Goal: Information Seeking & Learning: Learn about a topic

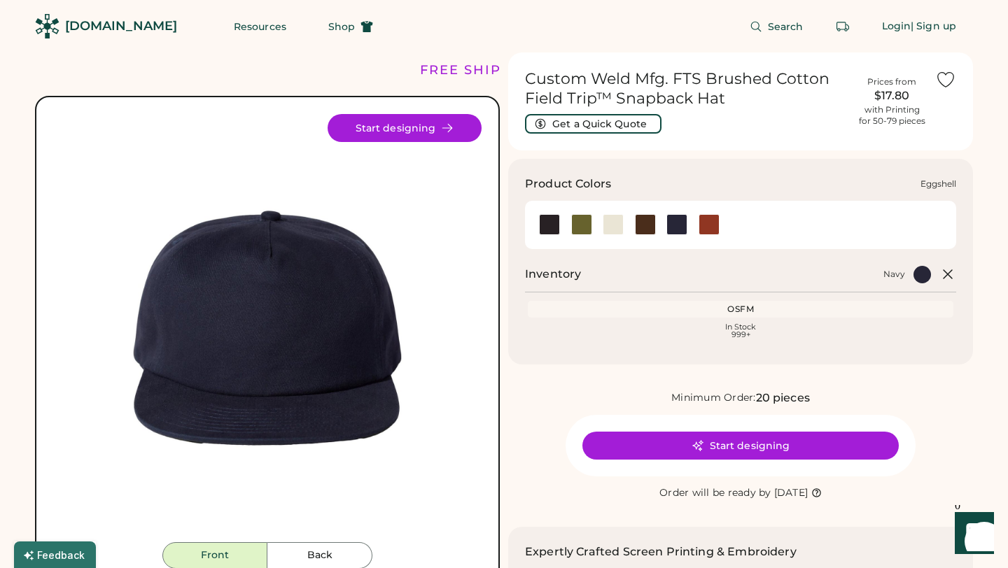
click at [603, 223] on div at bounding box center [613, 224] width 21 height 21
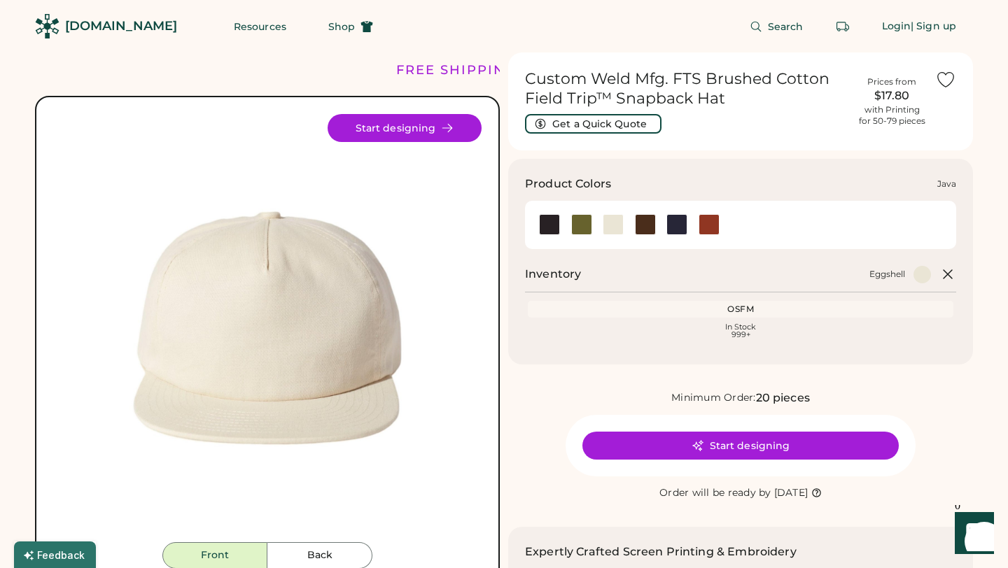
click at [650, 225] on div at bounding box center [645, 224] width 21 height 21
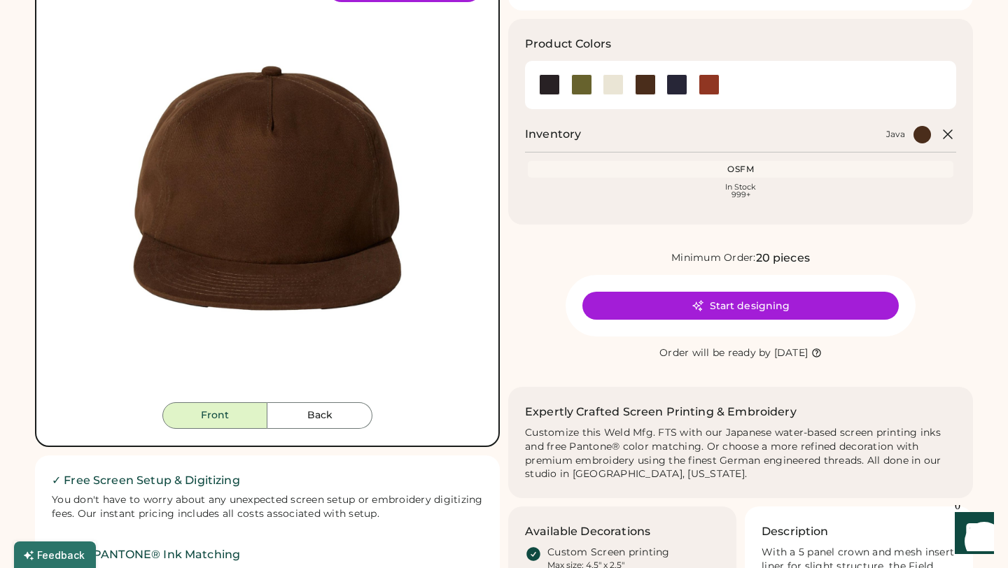
scroll to position [146, 0]
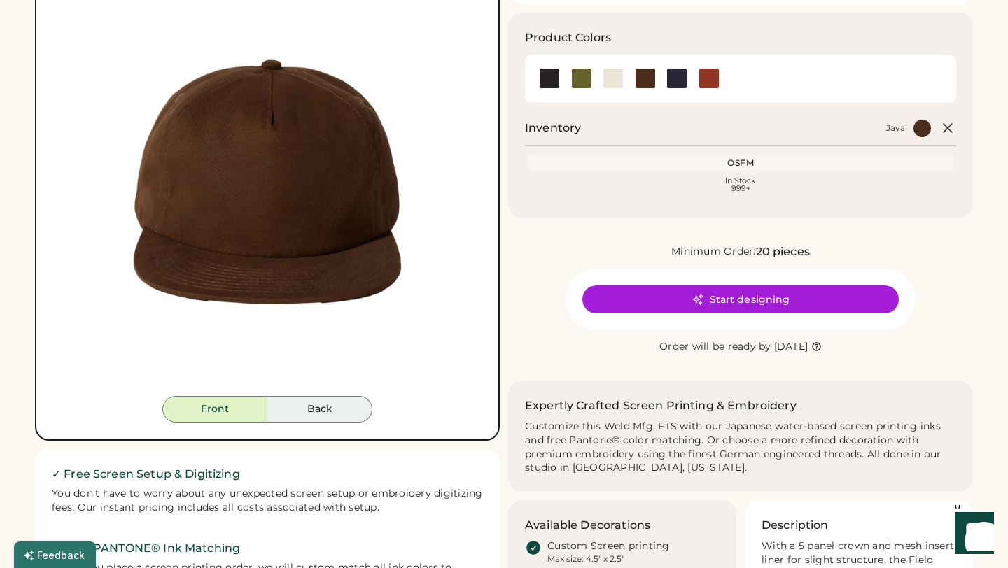
click at [335, 422] on button "Back" at bounding box center [319, 409] width 105 height 27
click at [333, 402] on button "Back" at bounding box center [319, 409] width 105 height 27
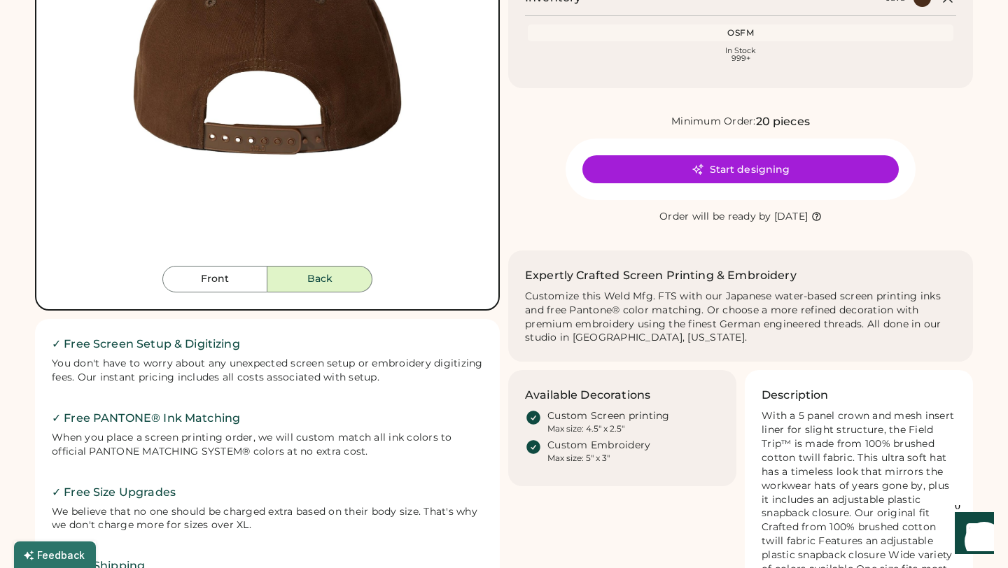
scroll to position [0, 0]
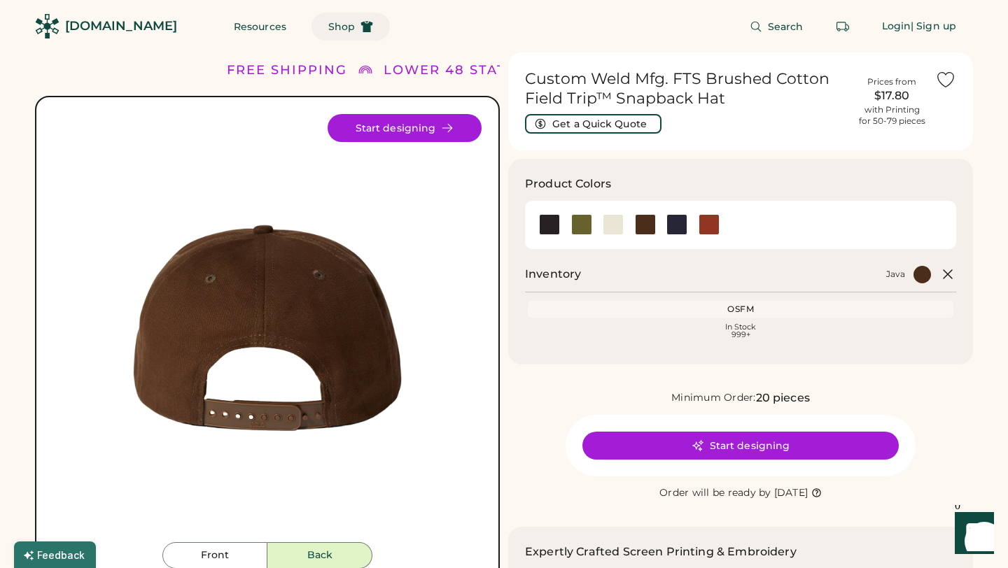
click at [328, 24] on span "Shop" at bounding box center [341, 27] width 27 height 10
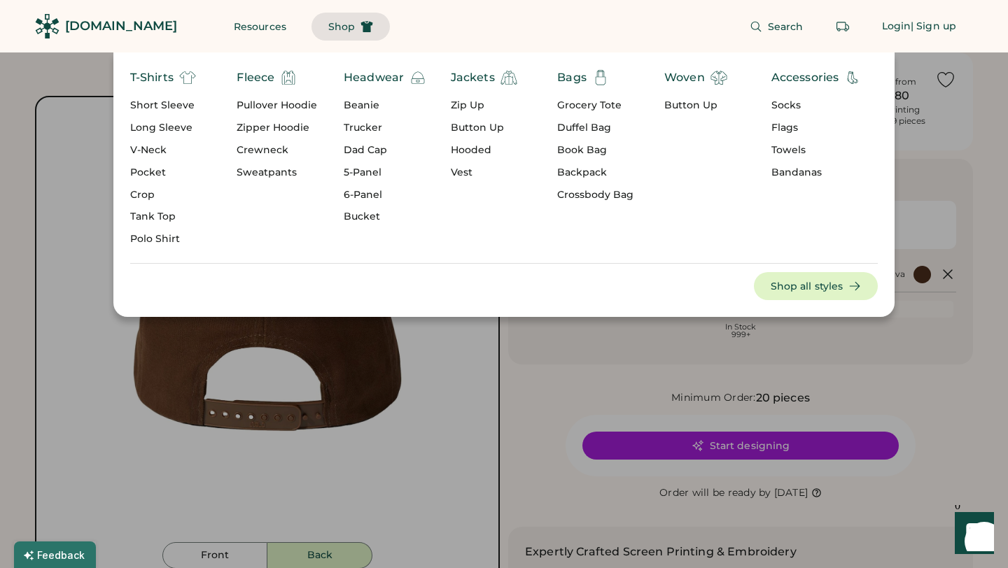
click at [379, 73] on div "Headwear" at bounding box center [374, 77] width 60 height 17
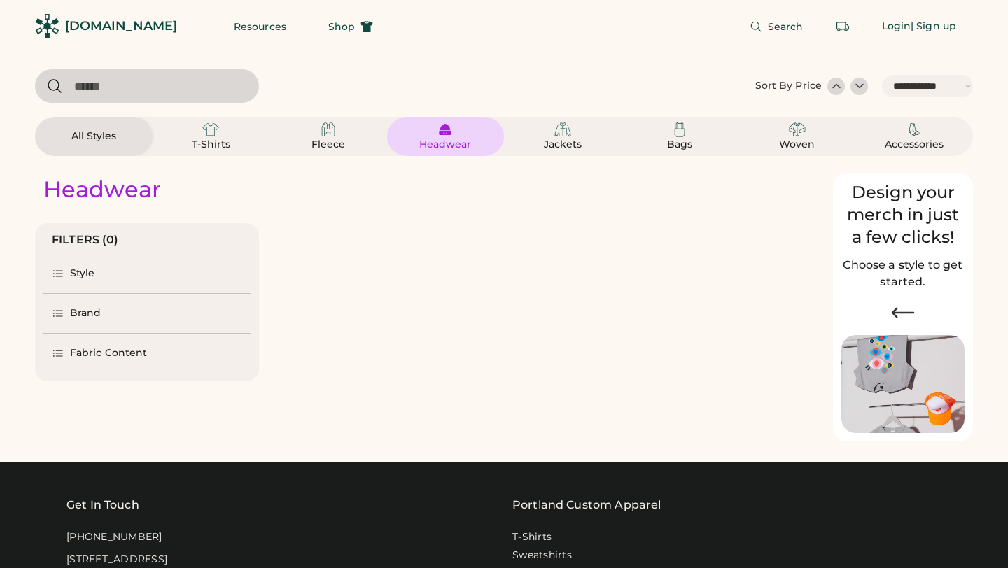
select select "*****"
select select "*"
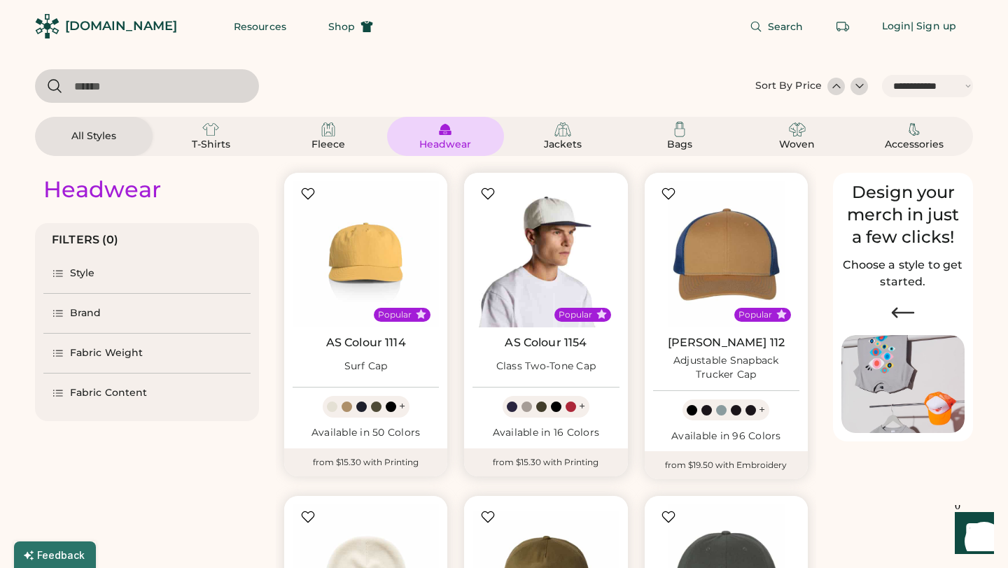
scroll to position [24, 0]
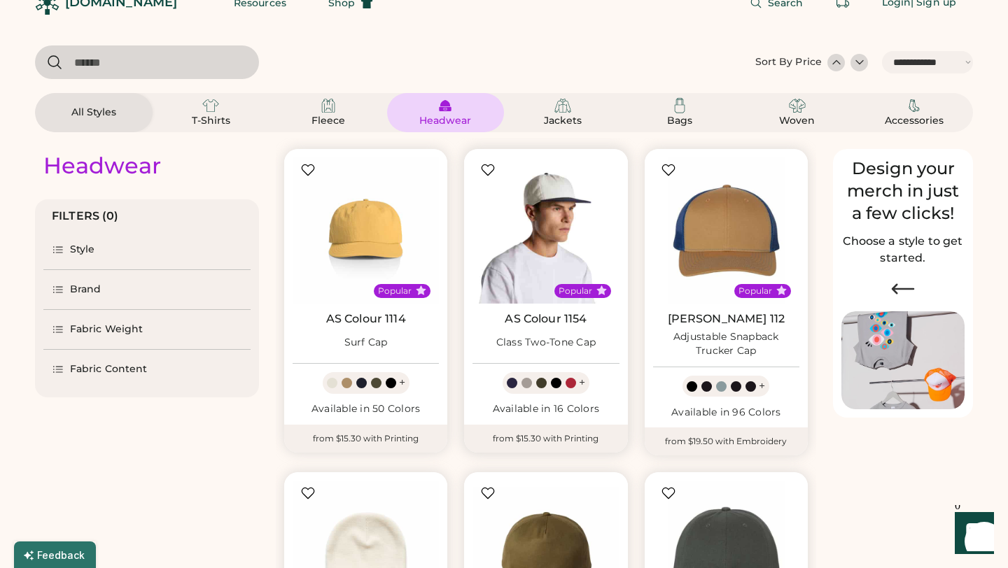
select select "*****"
select select "*"
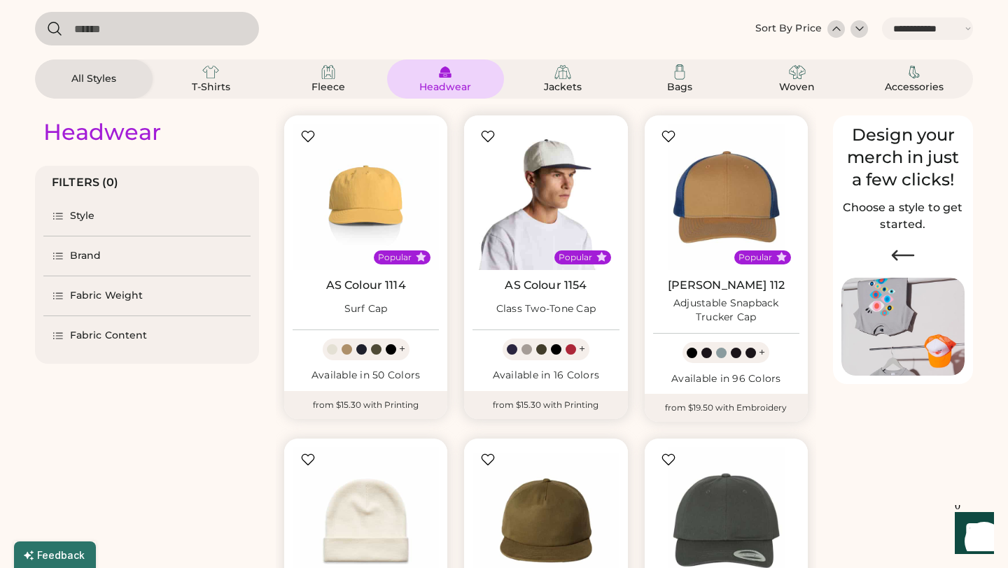
scroll to position [58, 0]
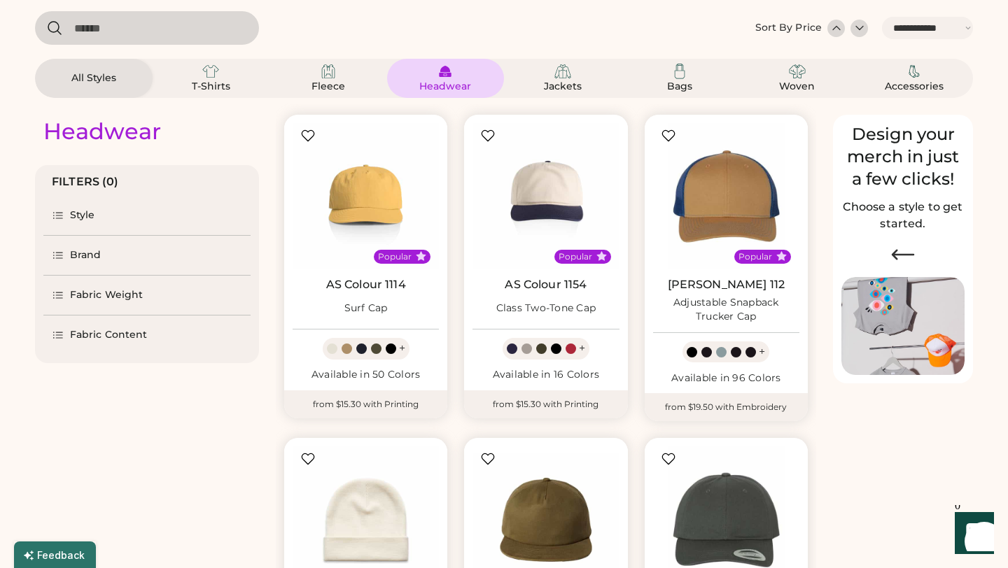
click at [80, 258] on div "Brand" at bounding box center [85, 255] width 31 height 14
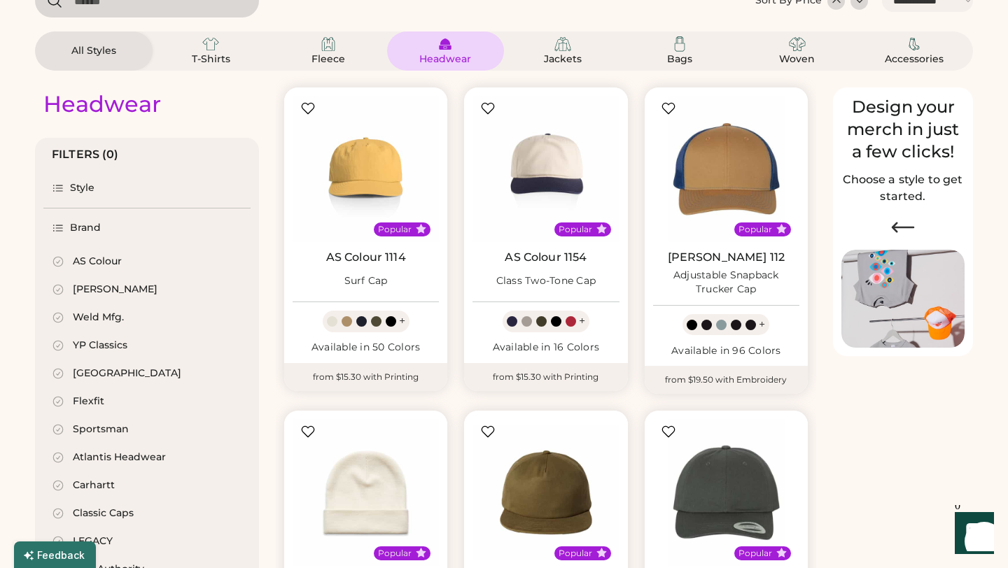
scroll to position [91, 0]
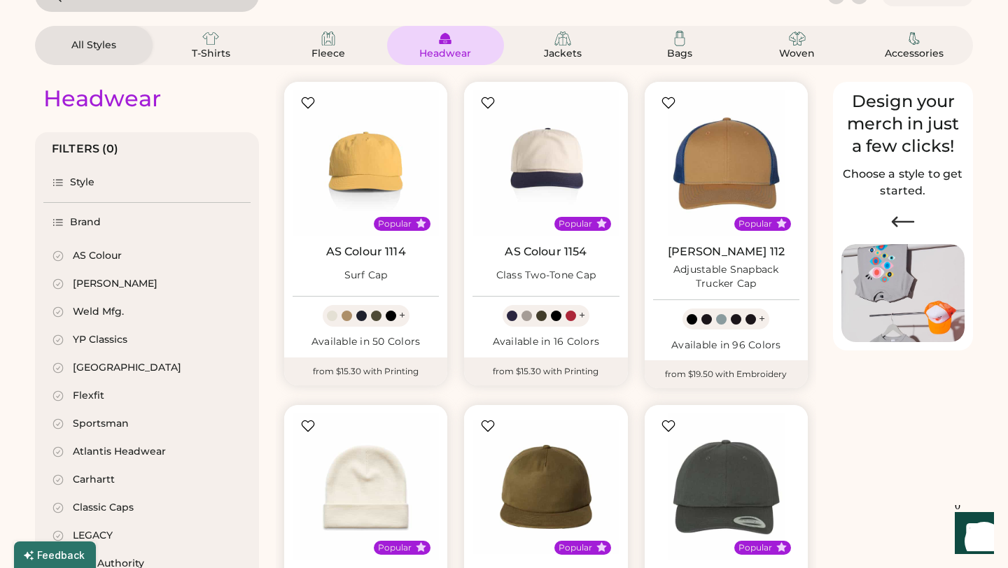
click at [99, 311] on div "Weld Mfg." at bounding box center [98, 312] width 51 height 14
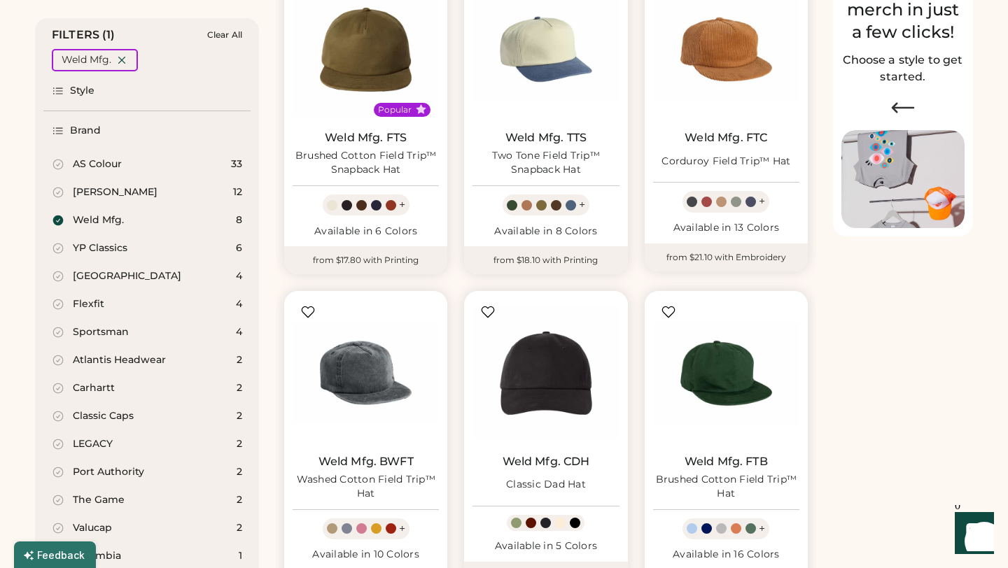
scroll to position [204, 0]
click at [516, 76] on img at bounding box center [545, 50] width 146 height 146
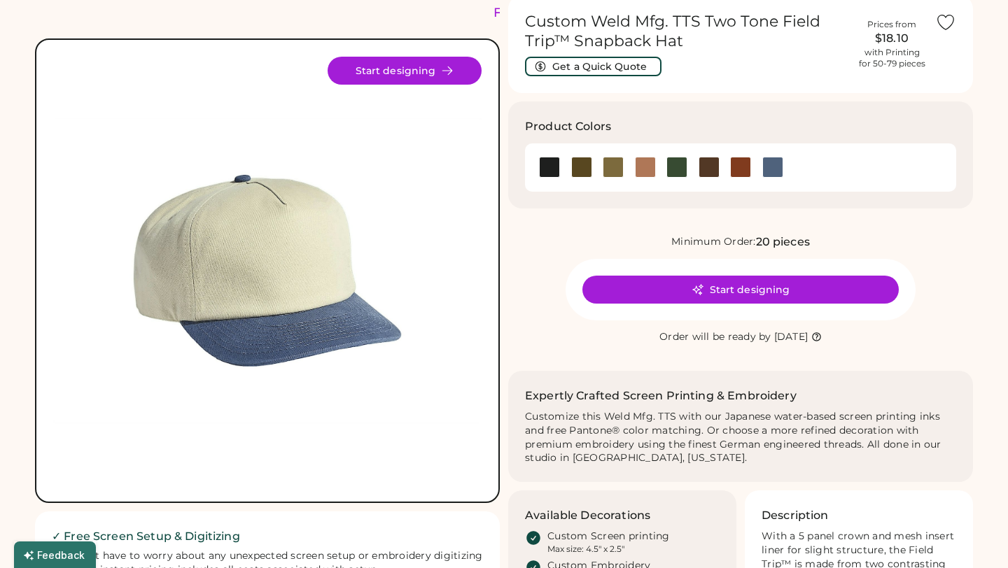
scroll to position [60, 0]
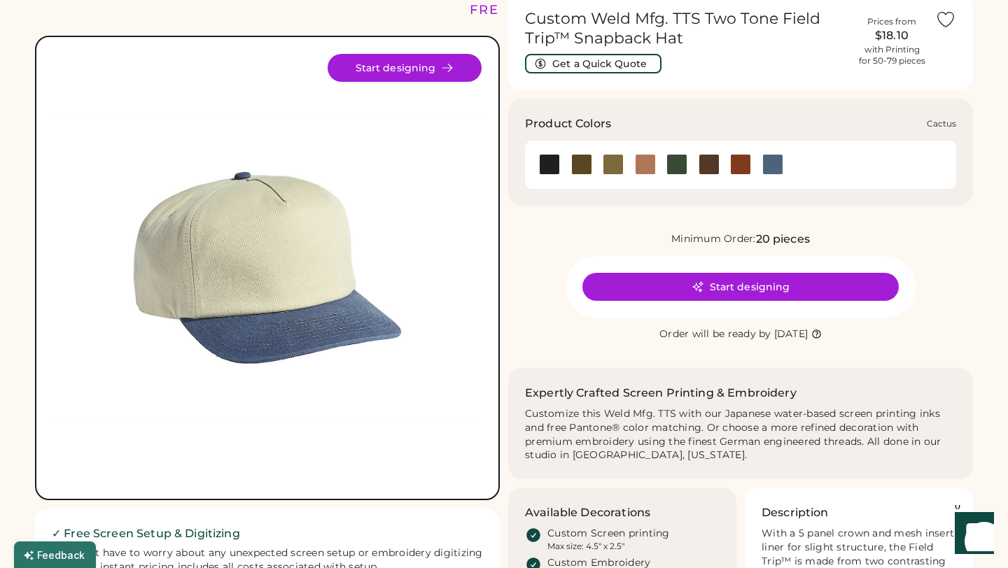
click at [584, 158] on div at bounding box center [581, 164] width 21 height 21
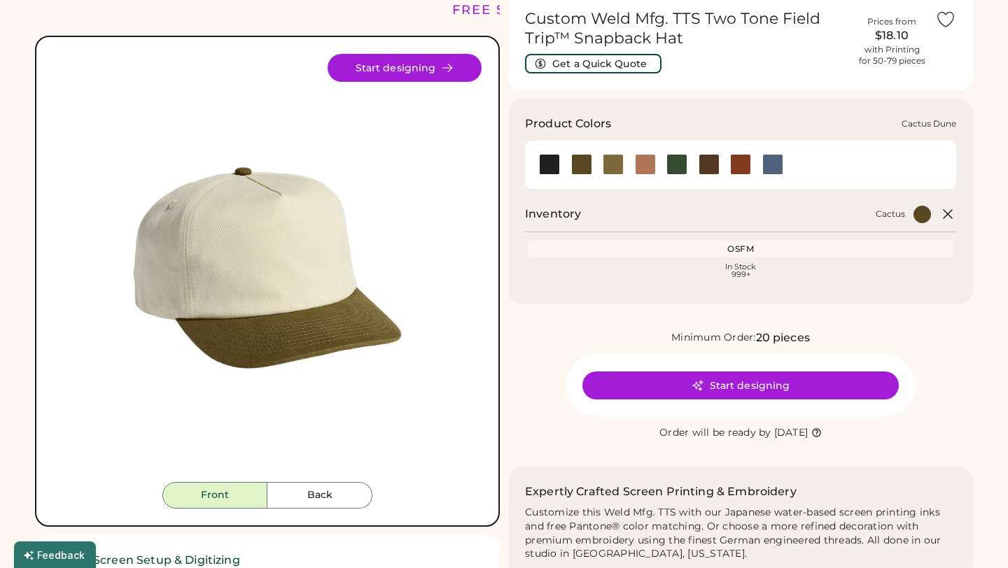
click at [615, 158] on div at bounding box center [613, 164] width 21 height 21
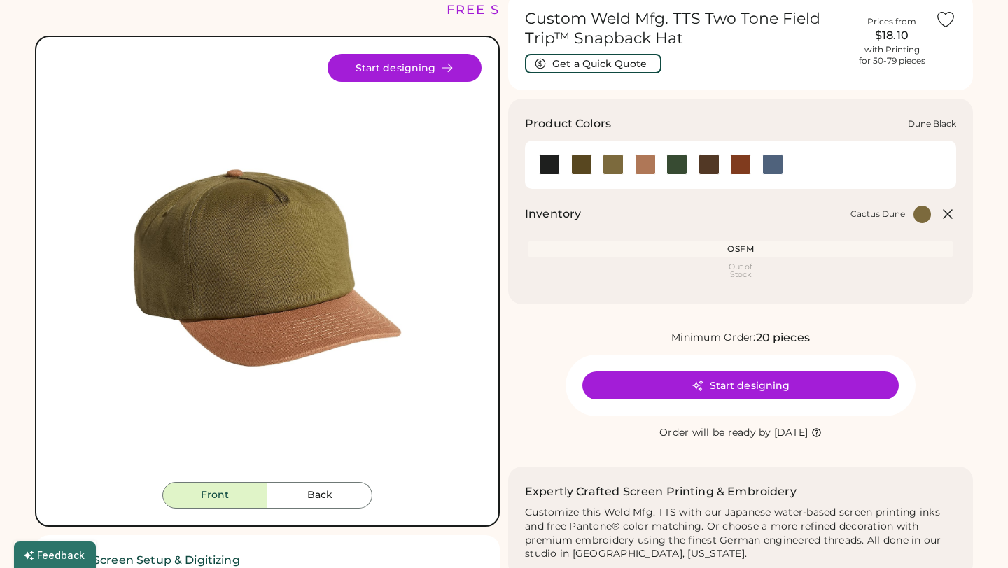
click at [650, 160] on div at bounding box center [645, 164] width 21 height 21
click at [676, 167] on div at bounding box center [676, 164] width 21 height 21
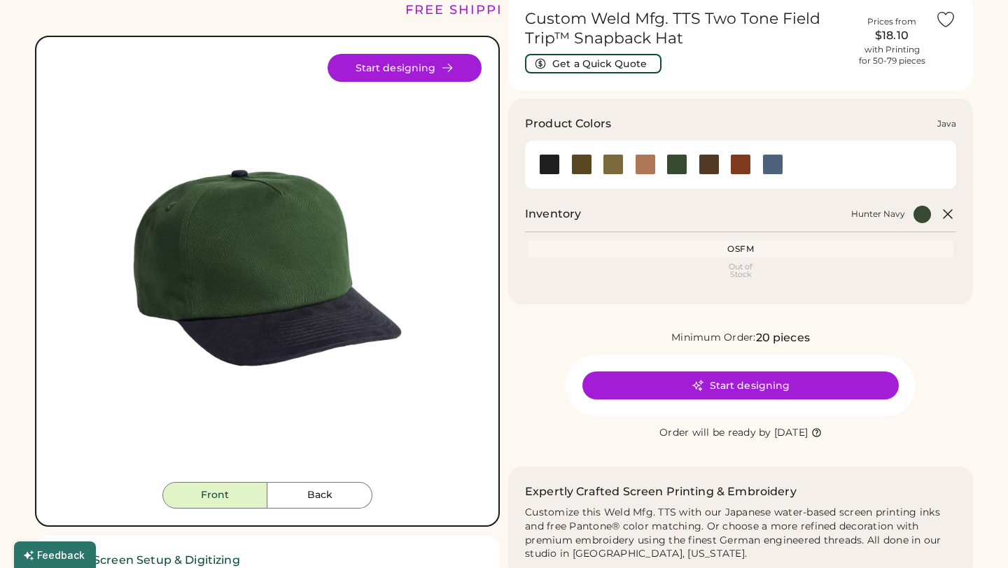
click at [710, 166] on div at bounding box center [709, 164] width 21 height 21
click at [739, 166] on div at bounding box center [740, 164] width 21 height 21
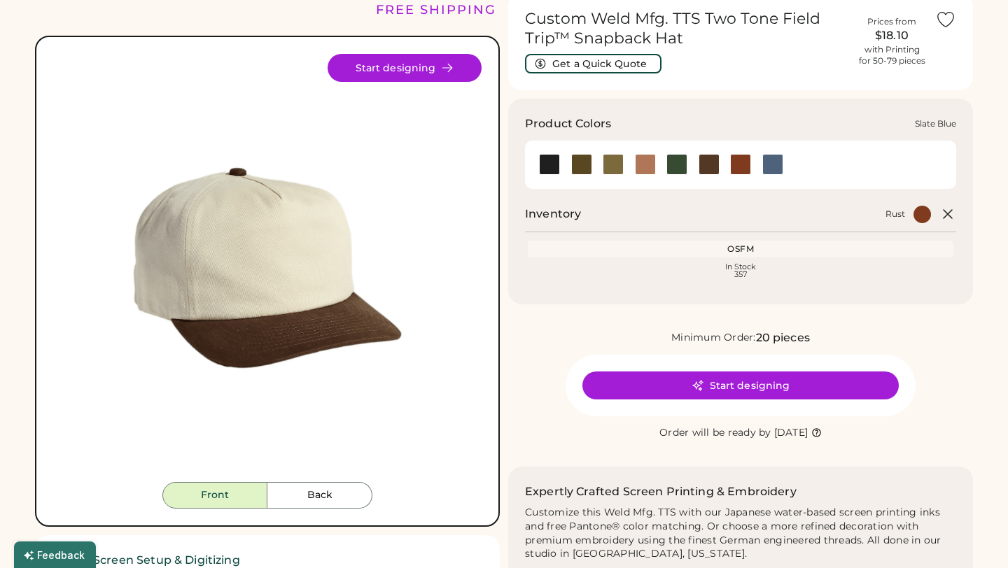
click at [769, 166] on div at bounding box center [772, 164] width 21 height 21
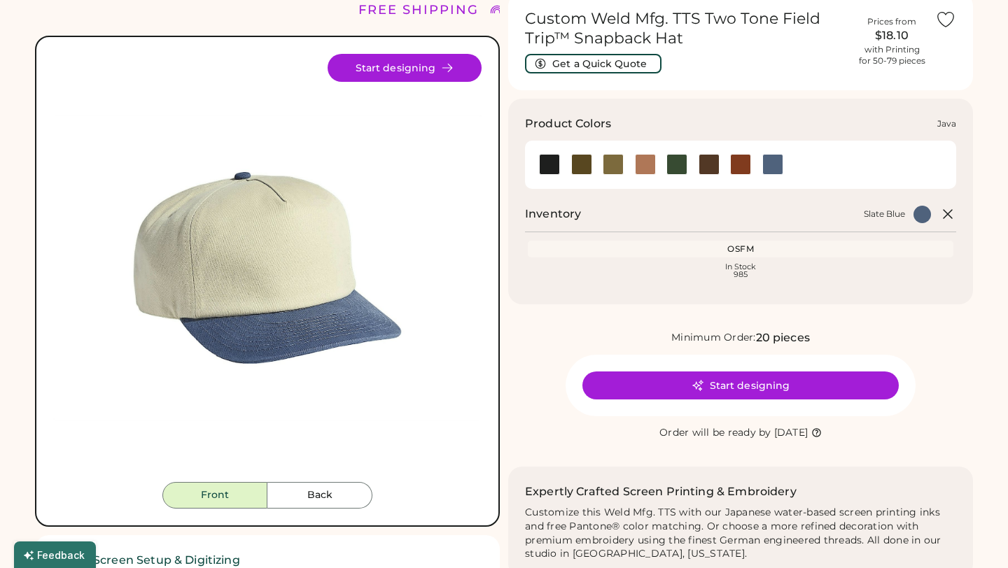
click at [712, 164] on div at bounding box center [709, 164] width 21 height 21
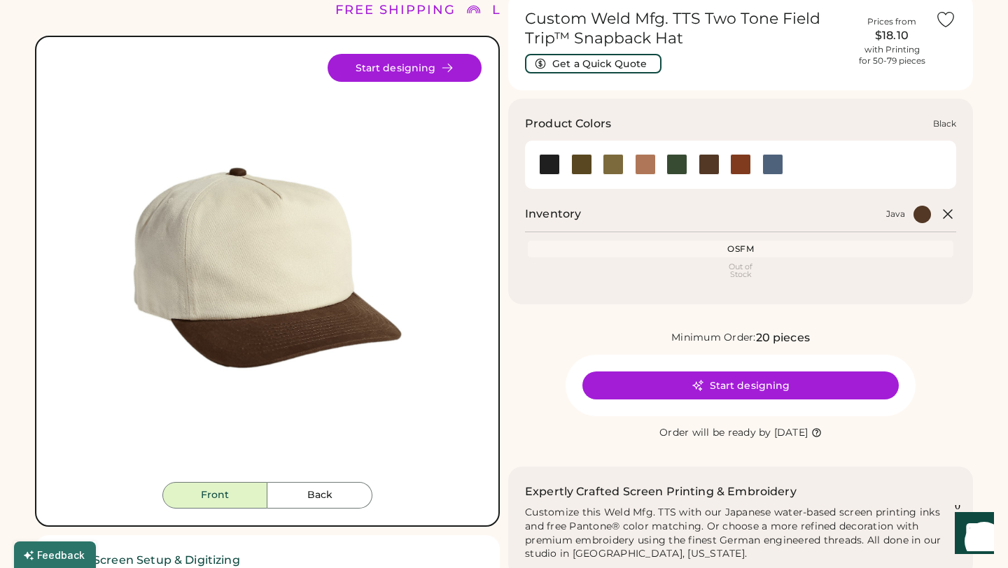
click at [558, 163] on div at bounding box center [549, 164] width 21 height 21
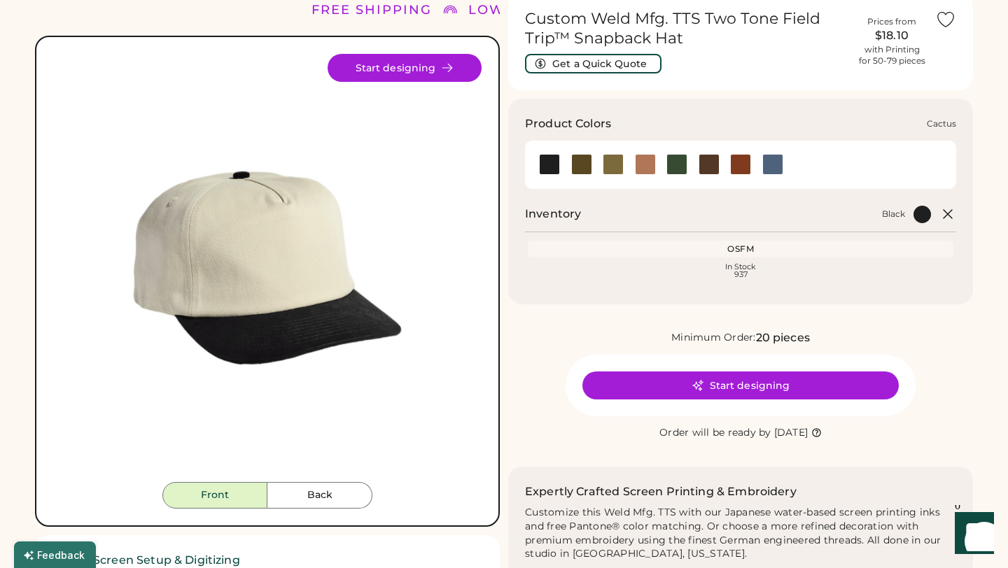
click at [587, 163] on div at bounding box center [581, 164] width 21 height 21
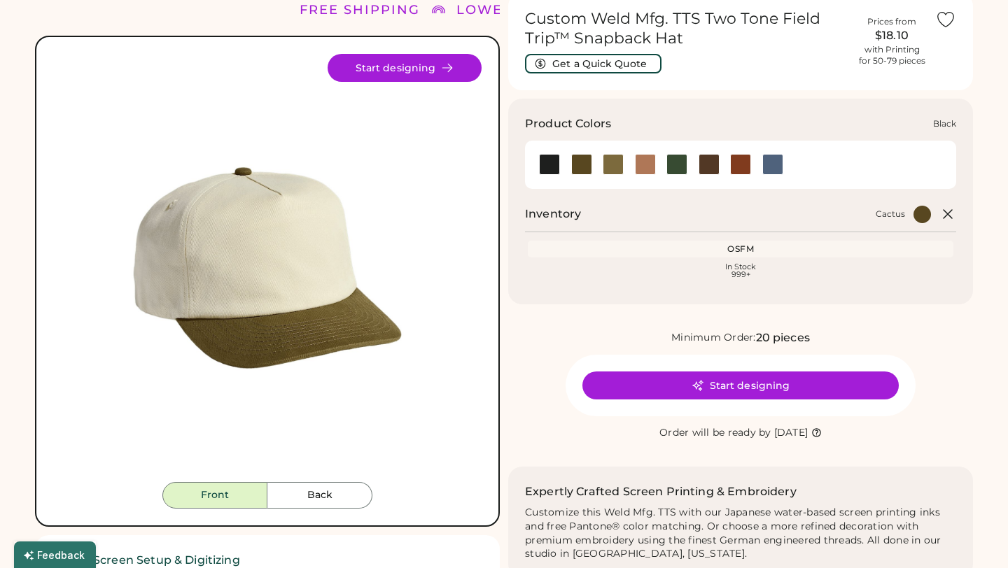
click at [549, 164] on div at bounding box center [549, 164] width 21 height 21
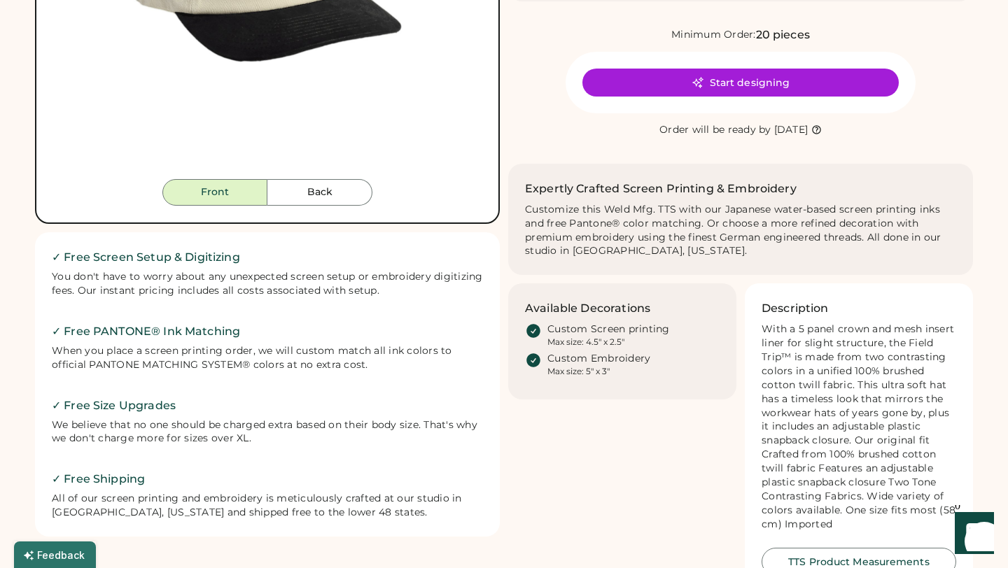
scroll to position [258, 0]
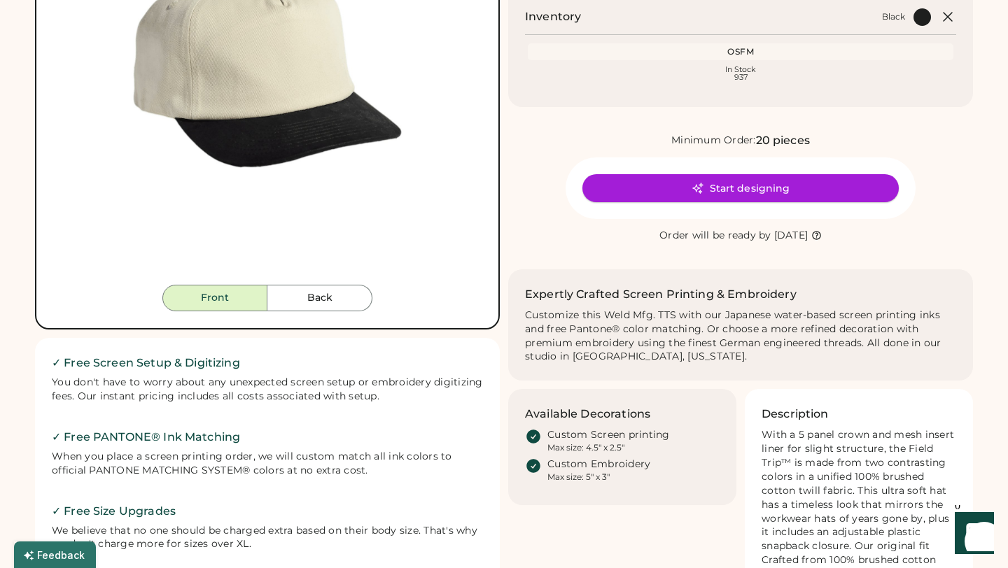
click at [700, 191] on icon at bounding box center [698, 188] width 13 height 13
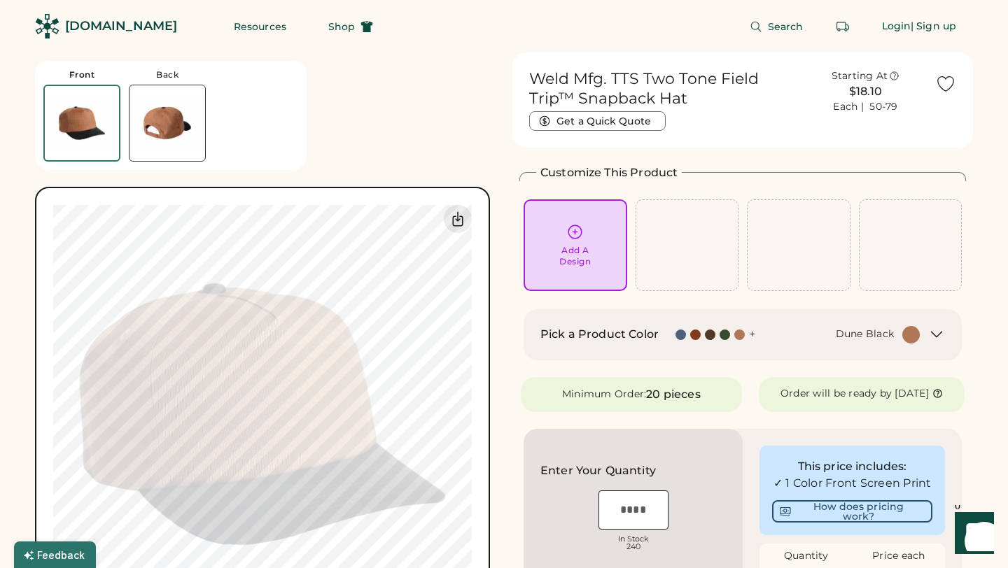
click at [168, 133] on img at bounding box center [167, 123] width 76 height 76
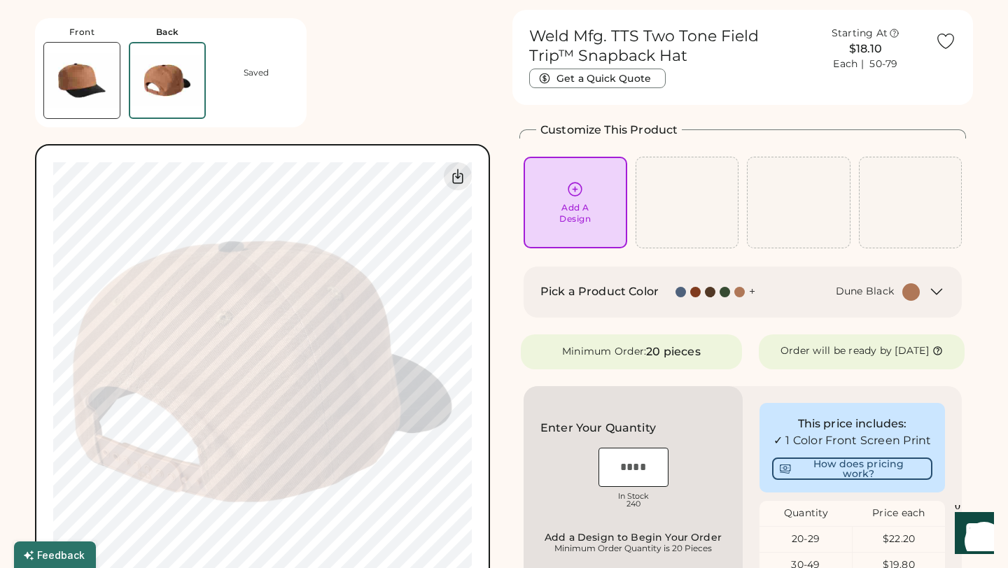
scroll to position [52, 0]
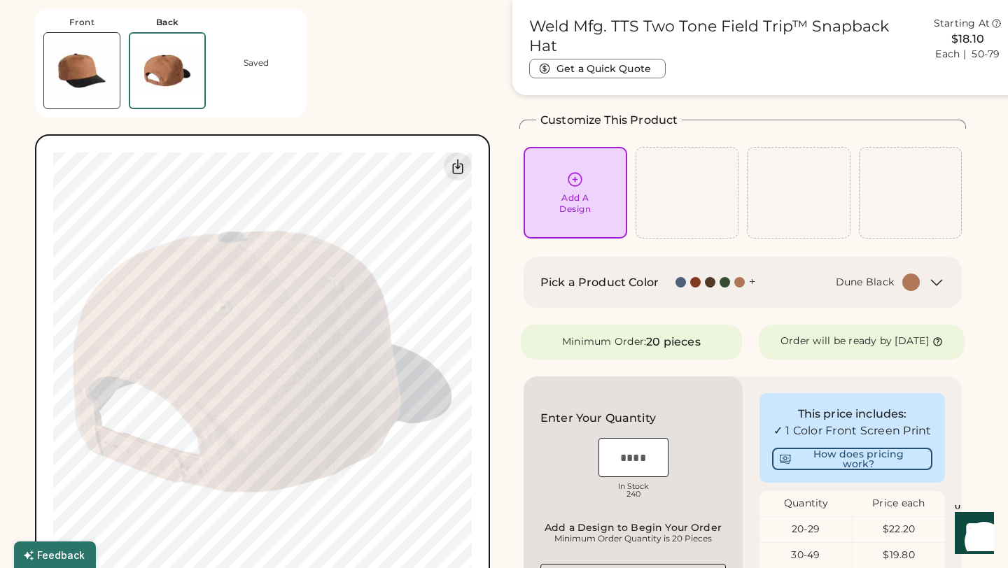
click at [85, 83] on img at bounding box center [82, 71] width 76 height 76
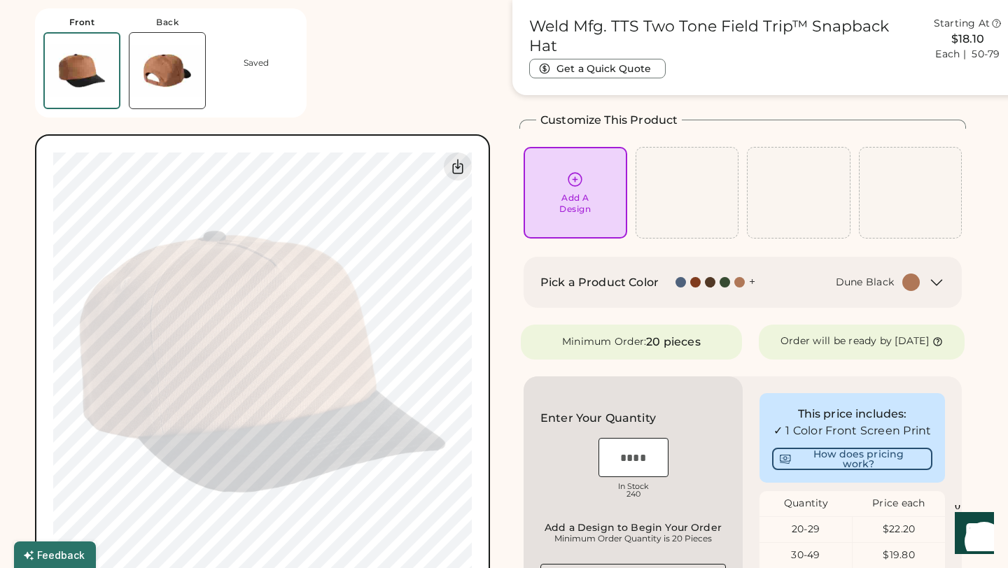
scroll to position [0, 0]
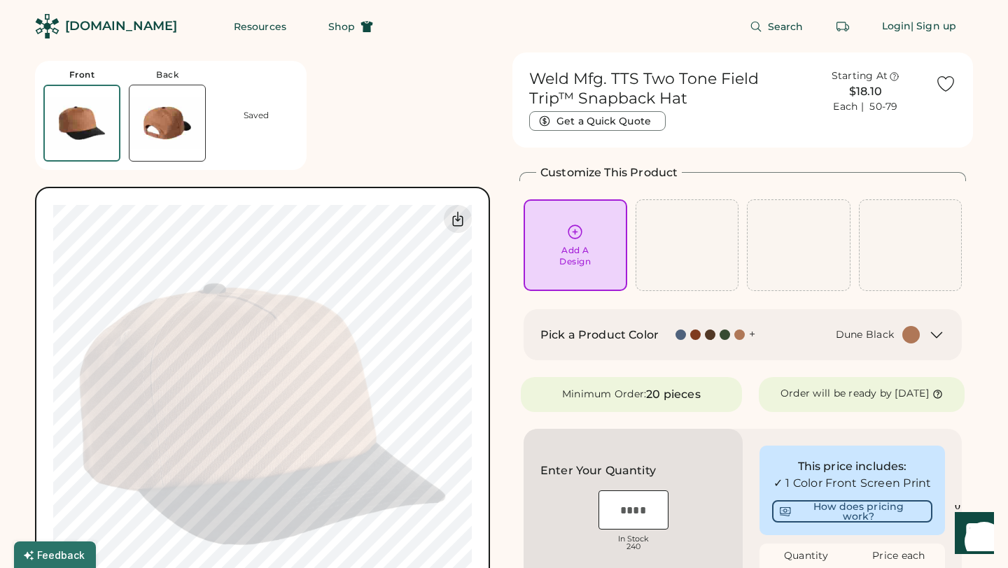
click at [708, 338] on div at bounding box center [710, 335] width 10 height 10
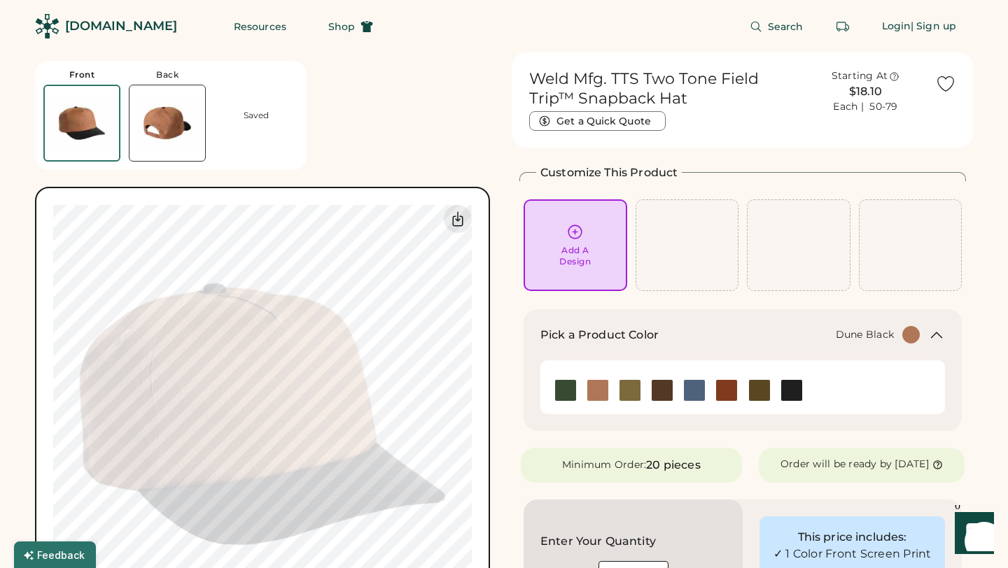
click at [603, 390] on img at bounding box center [597, 390] width 21 height 21
click at [628, 390] on img at bounding box center [629, 390] width 21 height 21
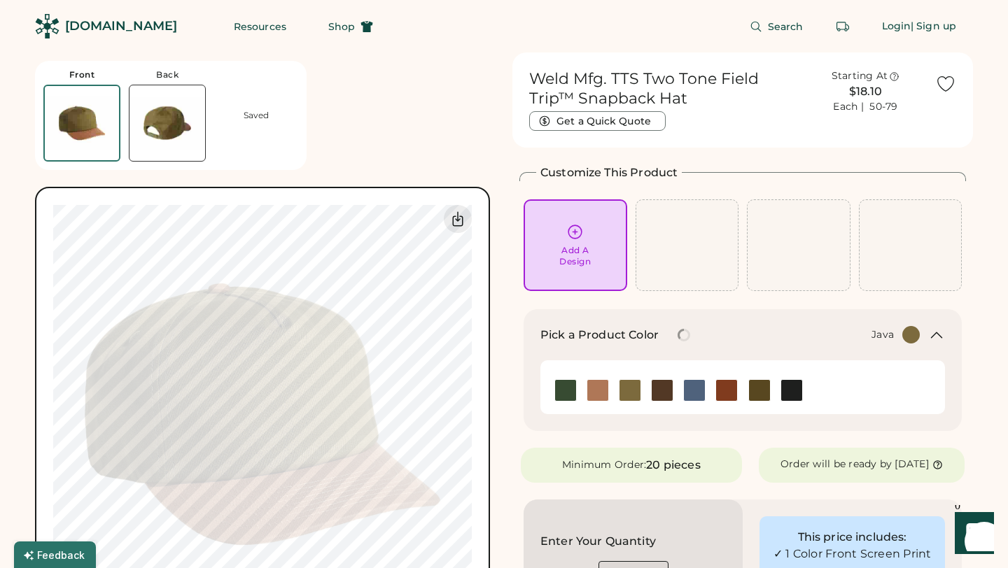
click at [653, 388] on img at bounding box center [662, 390] width 21 height 21
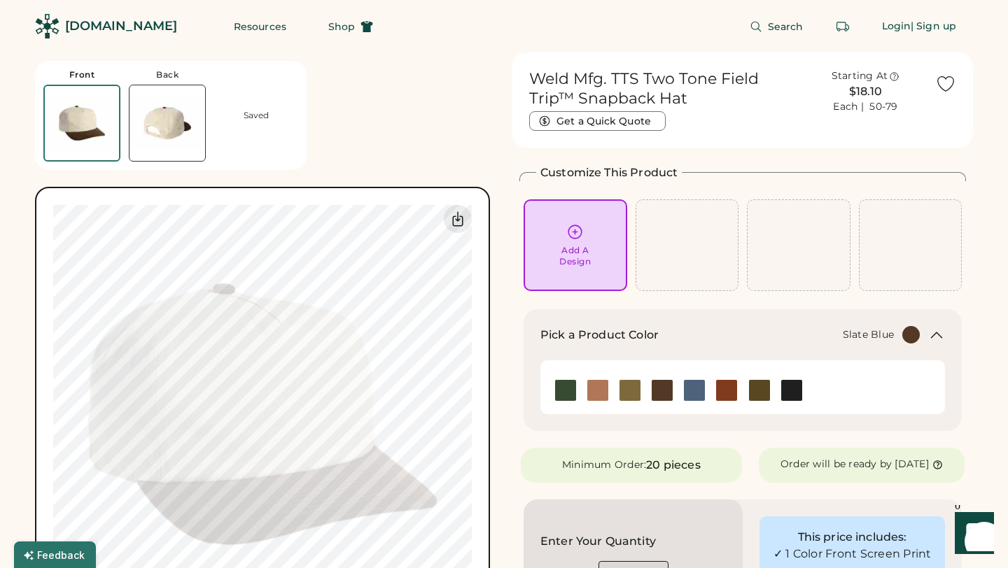
click at [692, 393] on img at bounding box center [694, 390] width 21 height 21
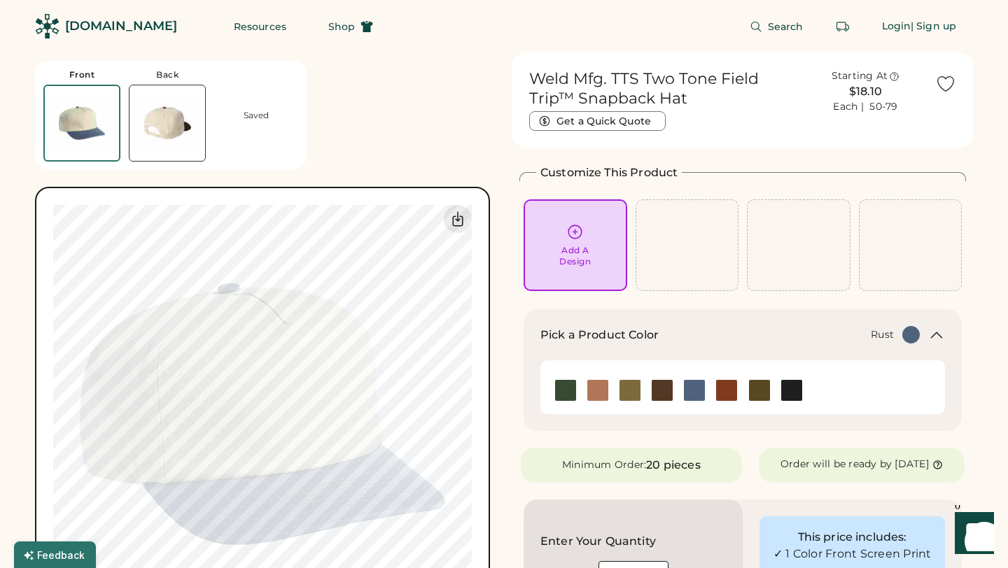
click at [733, 393] on img at bounding box center [726, 390] width 21 height 21
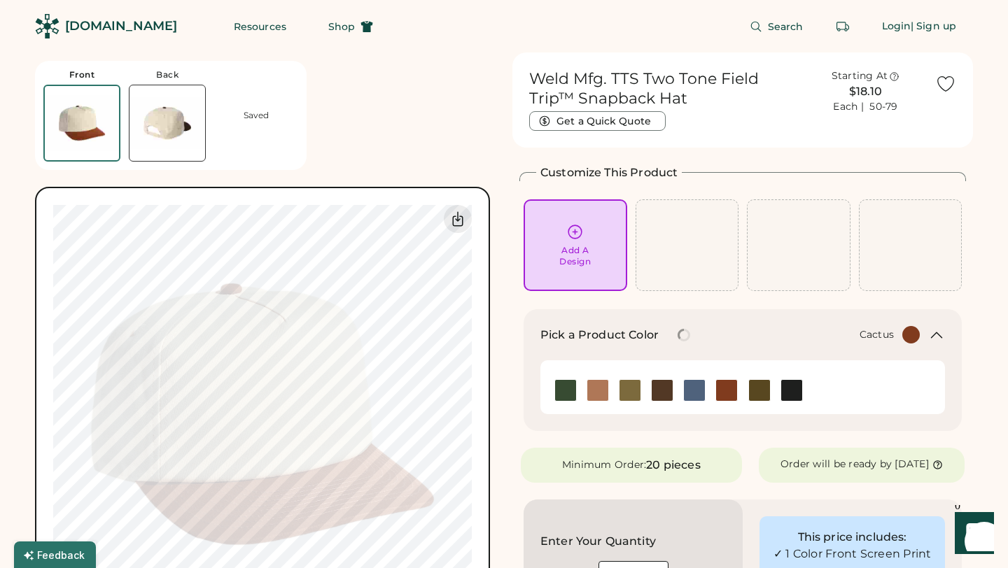
click at [772, 392] on div at bounding box center [759, 390] width 32 height 22
click at [759, 393] on img at bounding box center [759, 390] width 21 height 21
click at [786, 393] on img at bounding box center [791, 390] width 21 height 21
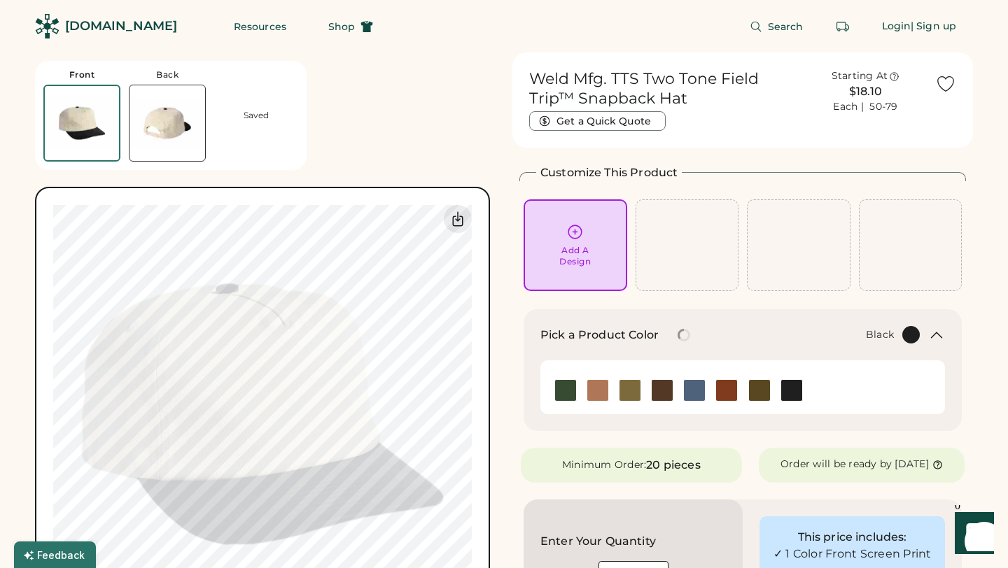
click at [917, 331] on div at bounding box center [910, 334] width 17 height 17
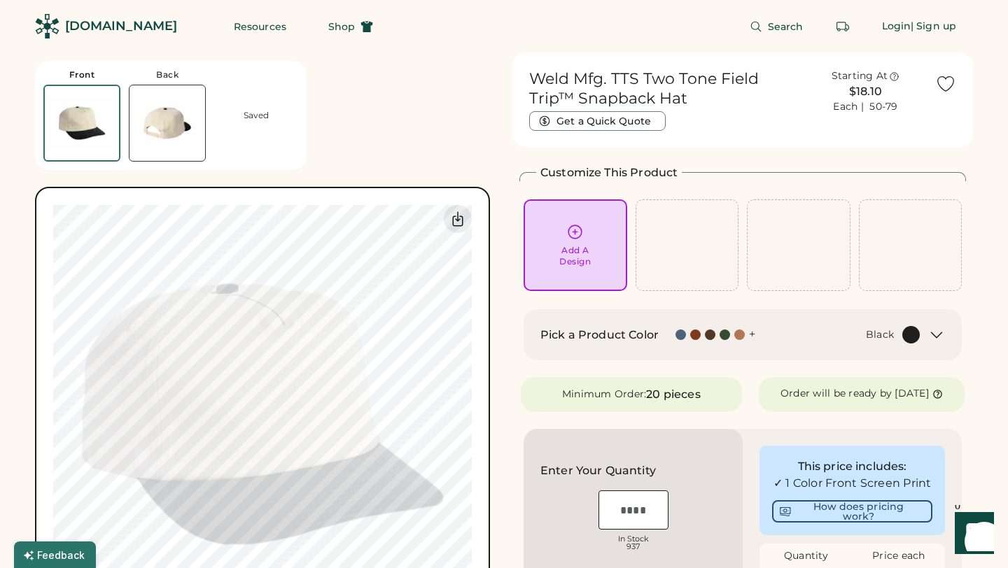
scroll to position [1, 0]
click at [725, 342] on div "Pick a Product Color + Black" at bounding box center [743, 333] width 438 height 51
click at [157, 111] on img at bounding box center [167, 122] width 76 height 76
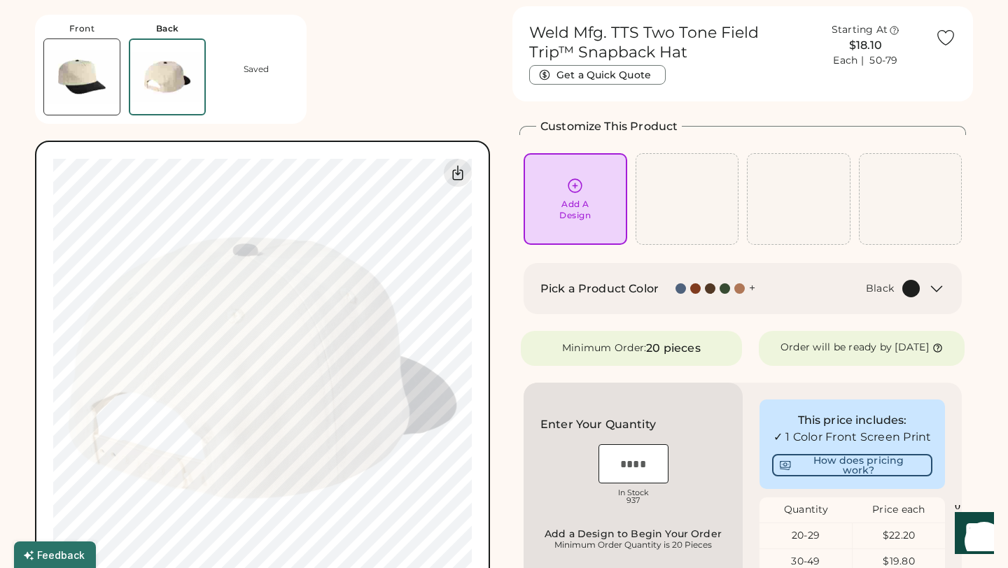
scroll to position [52, 0]
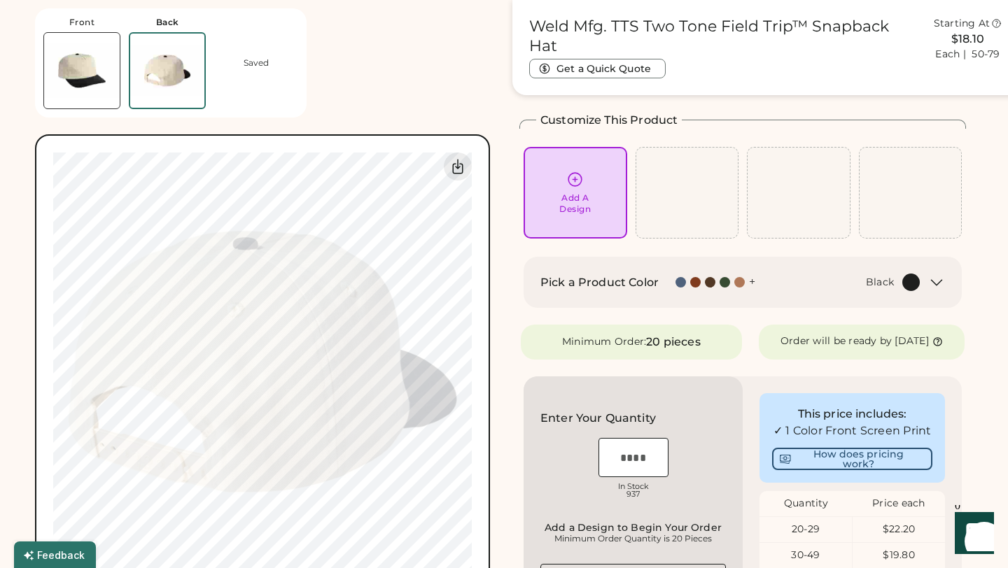
click at [85, 87] on img at bounding box center [82, 71] width 76 height 76
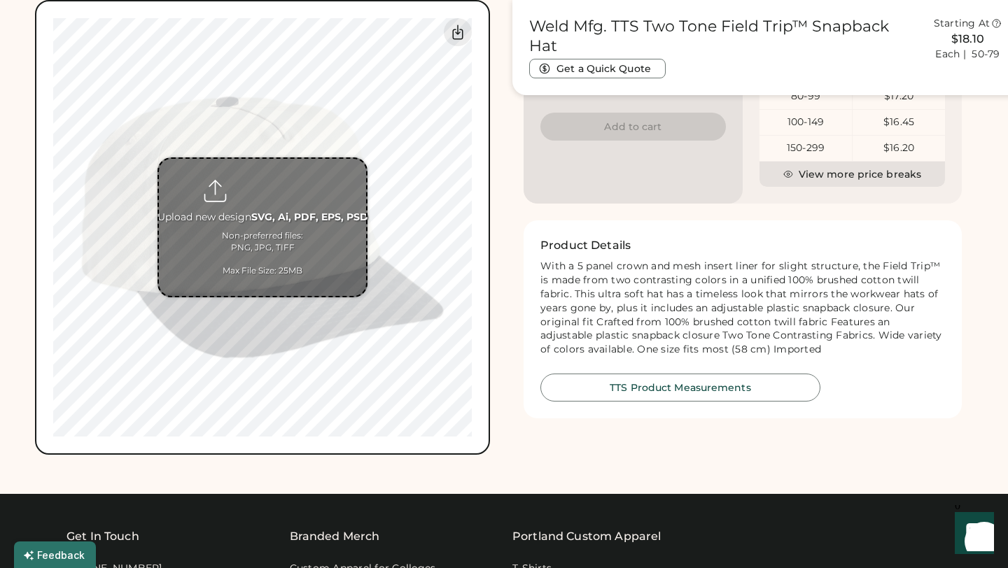
scroll to position [561, 0]
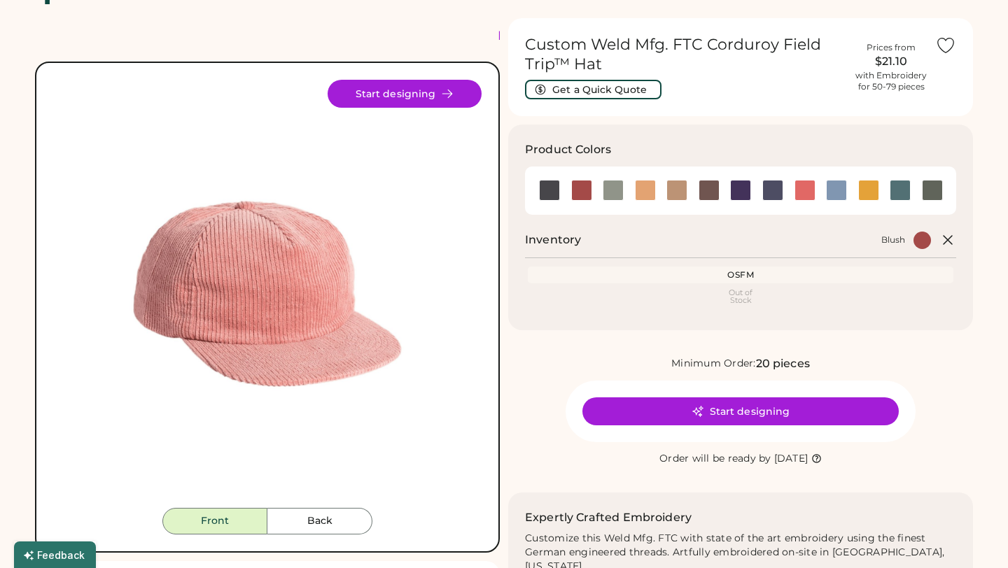
scroll to position [39, 0]
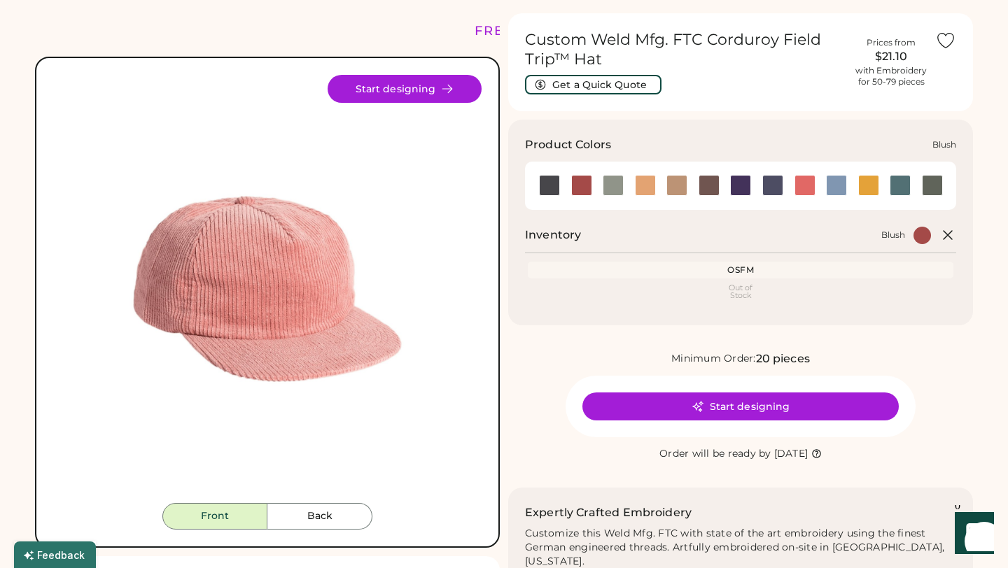
click at [577, 181] on div at bounding box center [581, 185] width 21 height 21
click at [613, 181] on div at bounding box center [613, 185] width 21 height 21
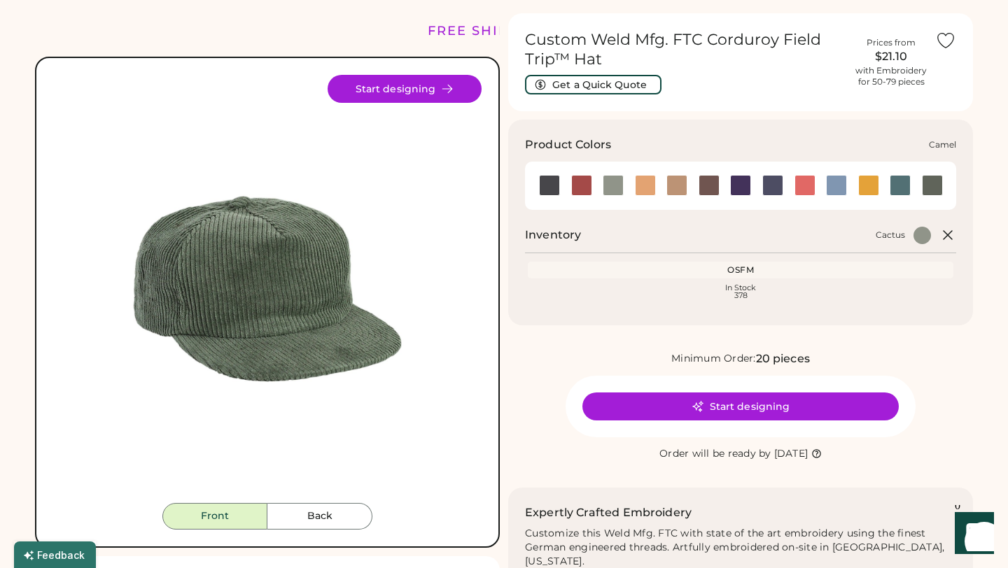
click at [641, 182] on div at bounding box center [645, 185] width 21 height 21
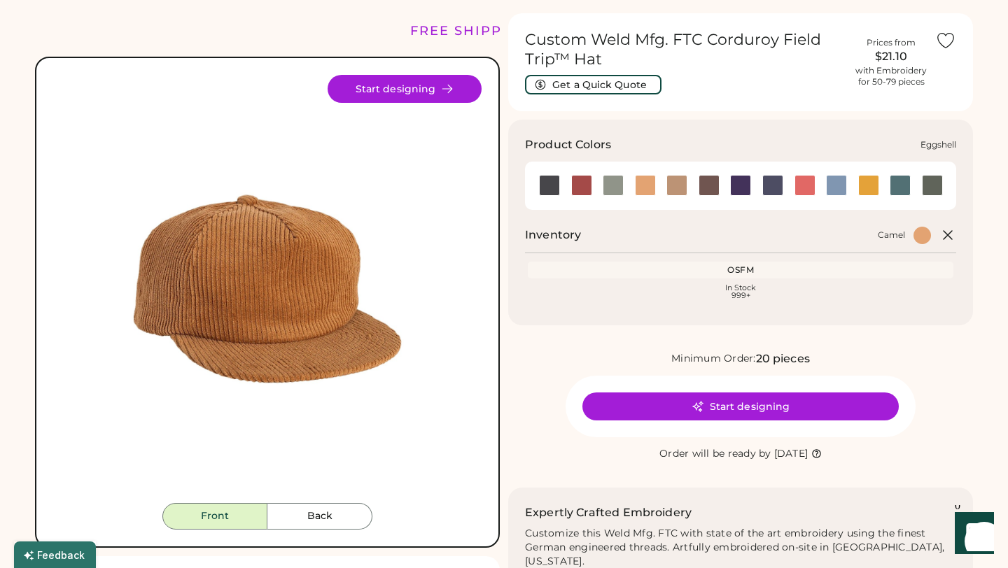
click at [669, 183] on div at bounding box center [676, 185] width 21 height 21
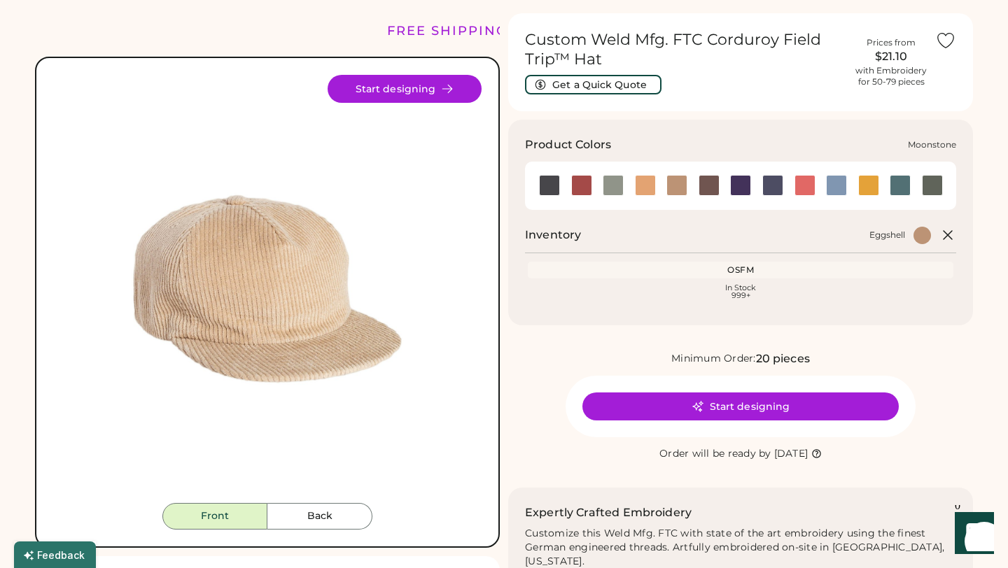
click at [748, 184] on div at bounding box center [740, 185] width 21 height 21
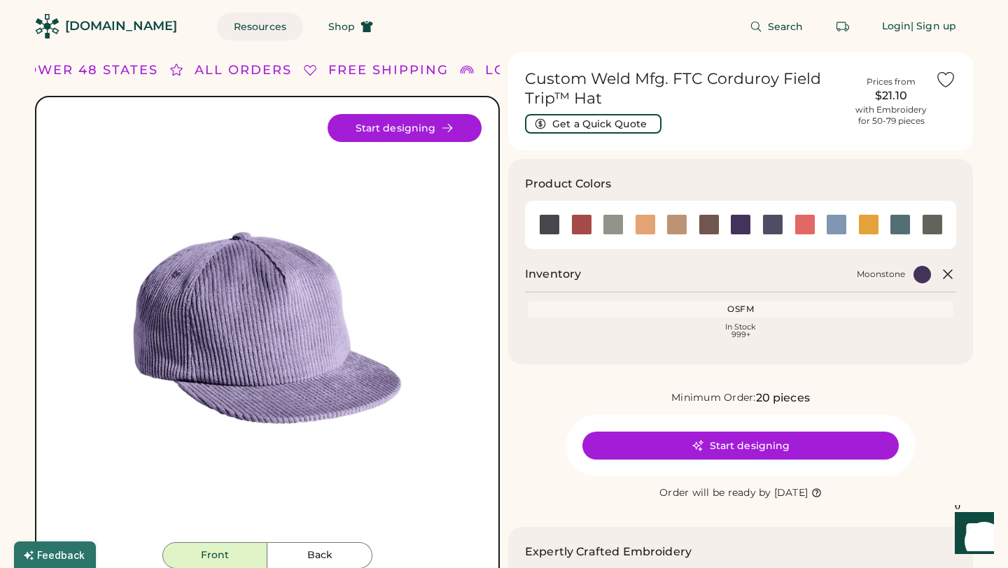
click at [217, 27] on button "Resources" at bounding box center [260, 27] width 86 height 28
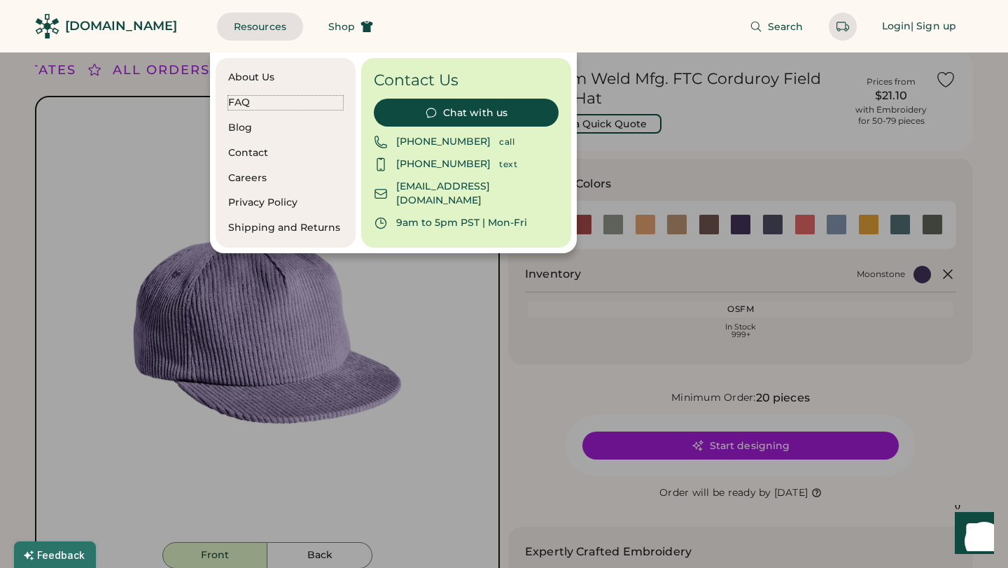
click at [238, 106] on div "FAQ" at bounding box center [285, 103] width 115 height 14
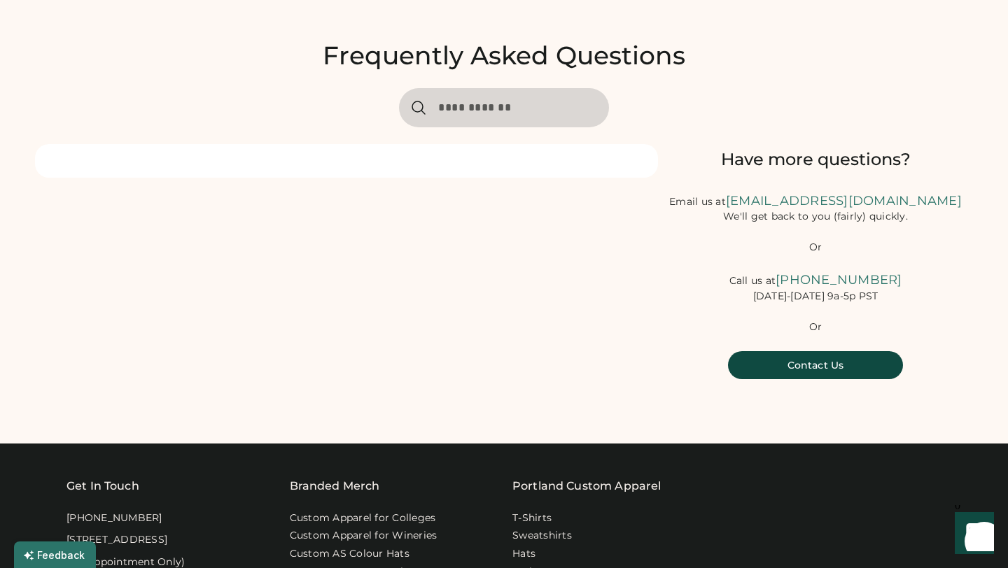
scroll to position [51, 0]
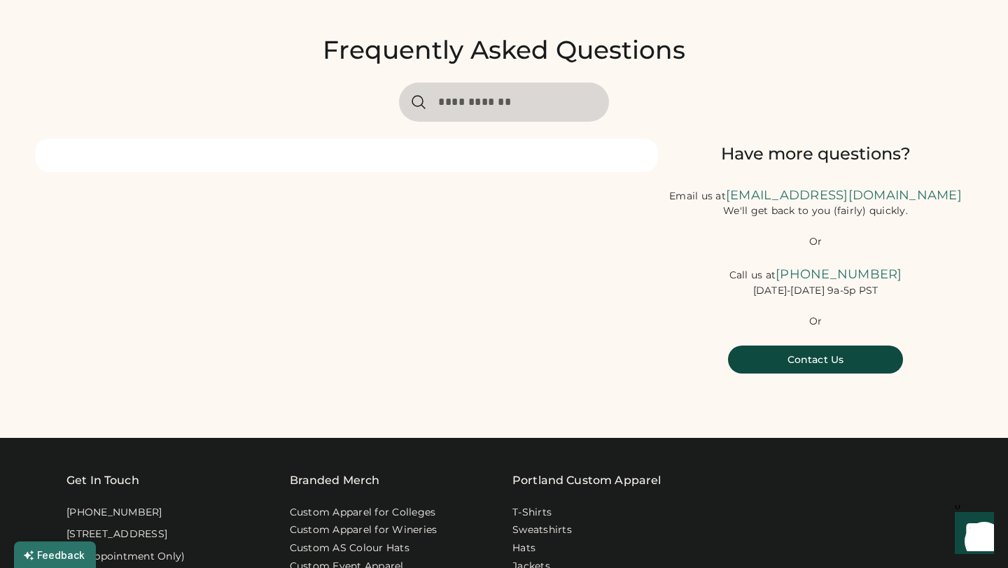
click at [491, 118] on input "input" at bounding box center [504, 102] width 210 height 39
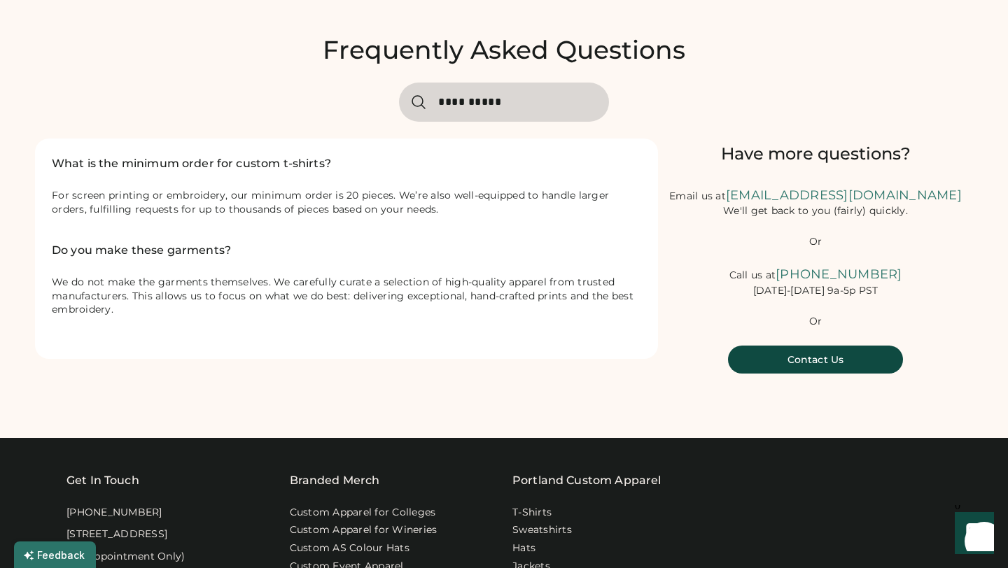
click at [533, 103] on input "input" at bounding box center [504, 102] width 210 height 39
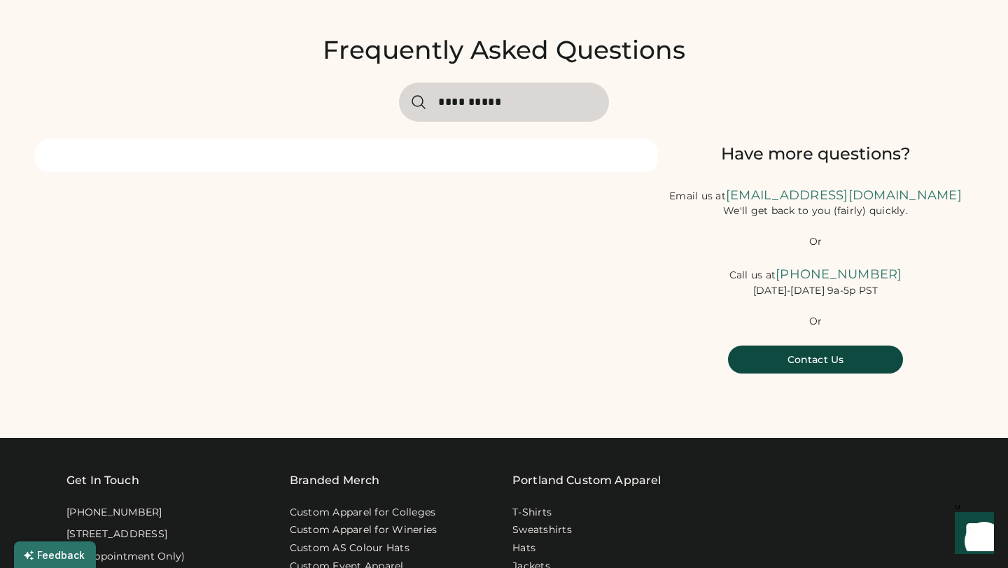
type input "**********"
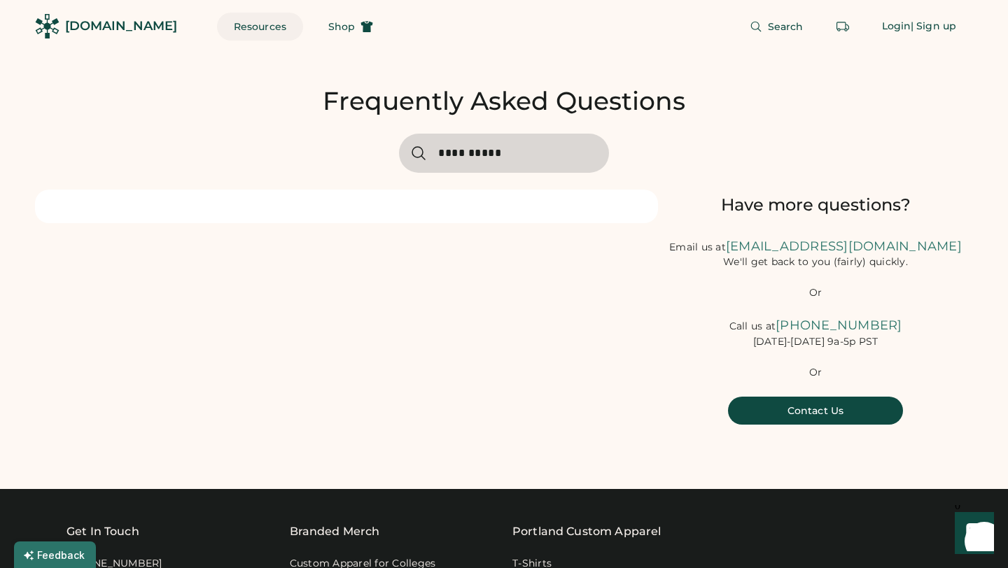
click at [223, 29] on button "Resources" at bounding box center [260, 27] width 86 height 28
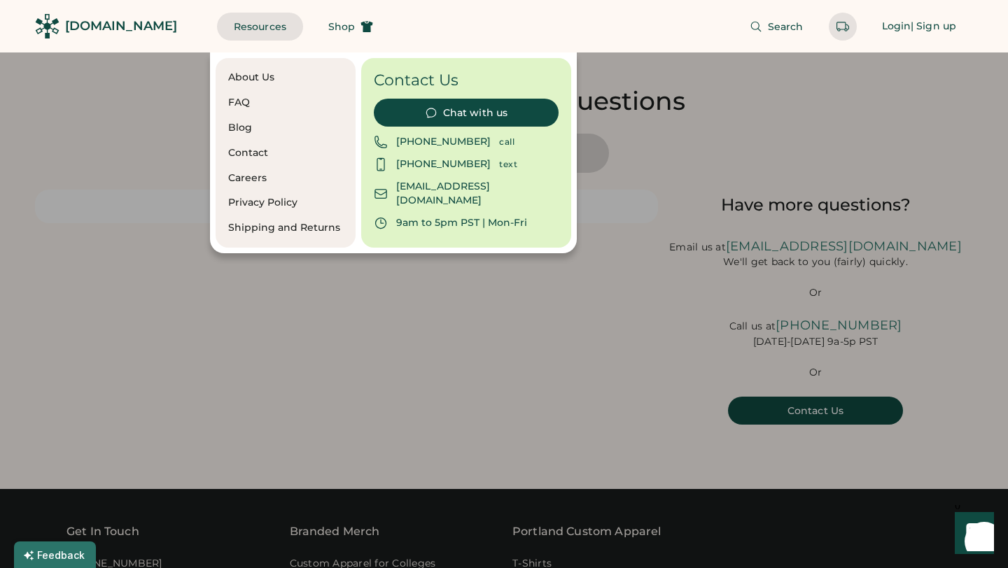
click at [252, 76] on div "About Us" at bounding box center [285, 78] width 115 height 14
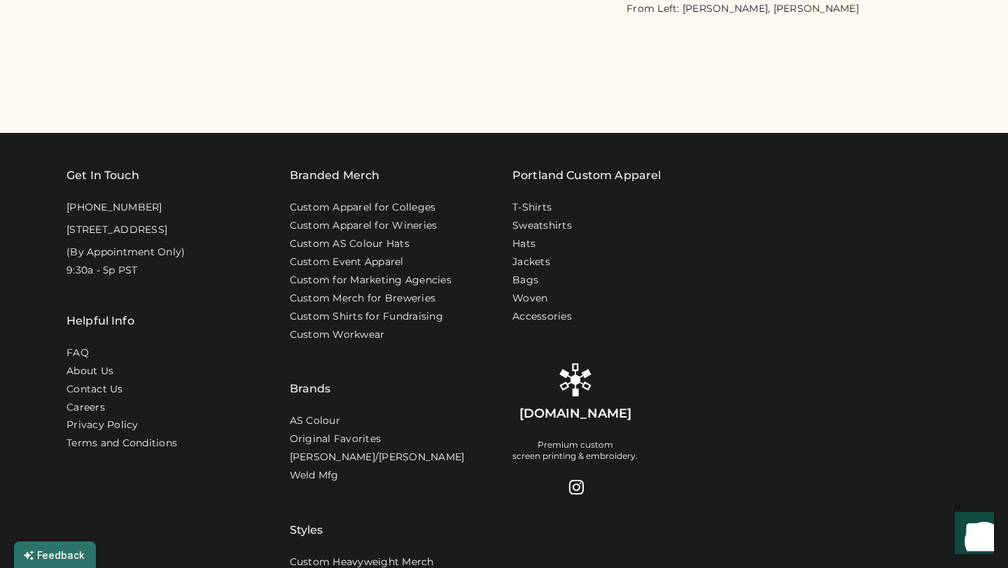
scroll to position [1125, 0]
